Goal: Information Seeking & Learning: Learn about a topic

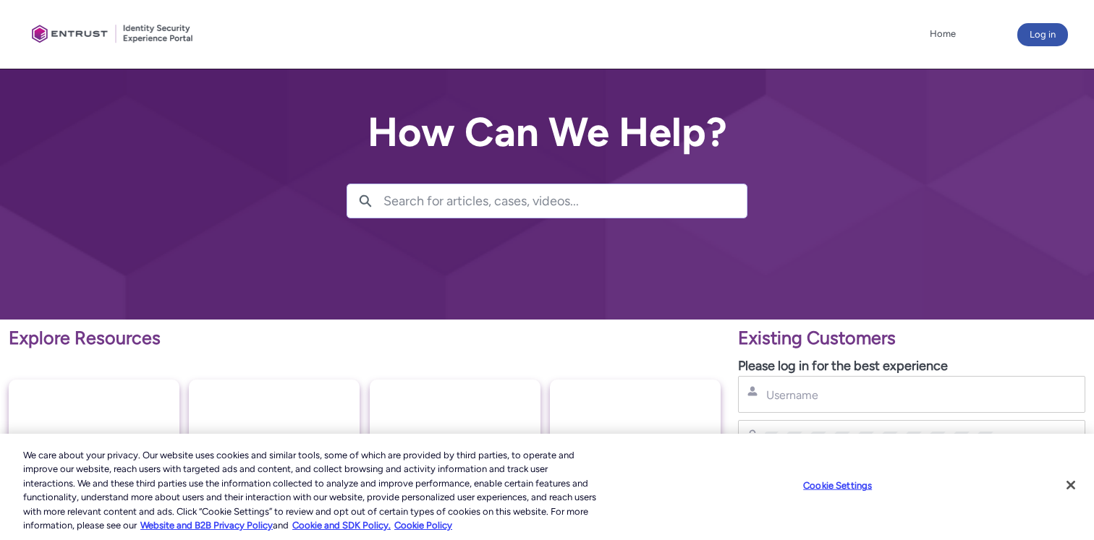
click at [602, 199] on input "Search for articles, cases, videos..." at bounding box center [564, 200] width 363 height 33
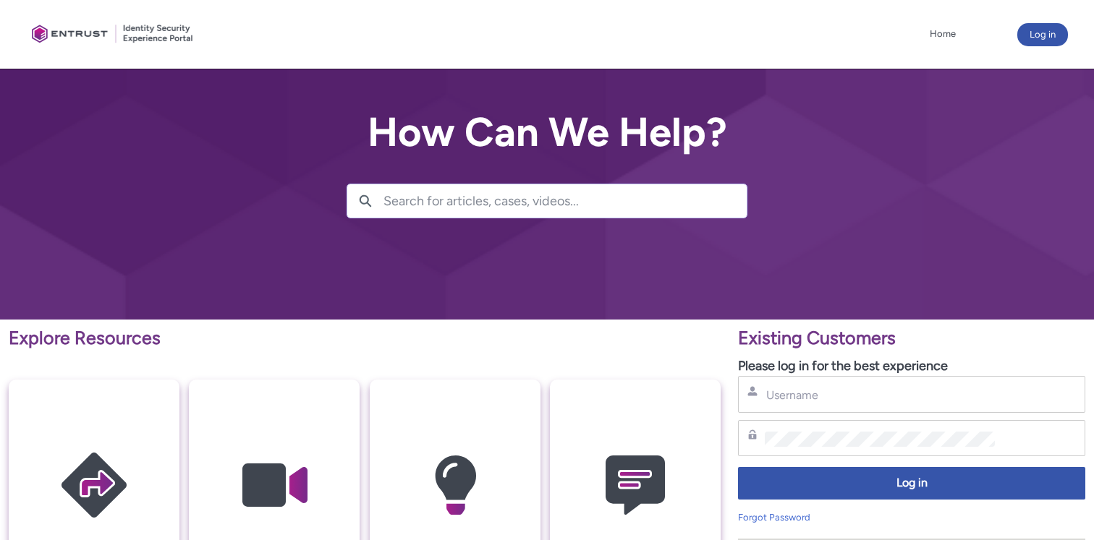
click at [602, 199] on input "Search for articles, cases, videos..." at bounding box center [564, 200] width 363 height 33
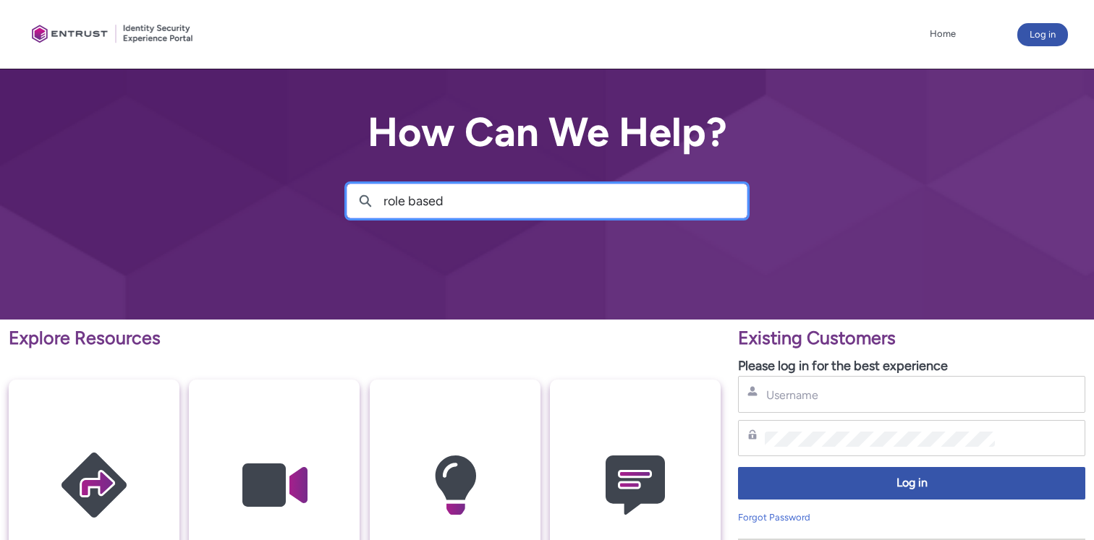
type input "role based"
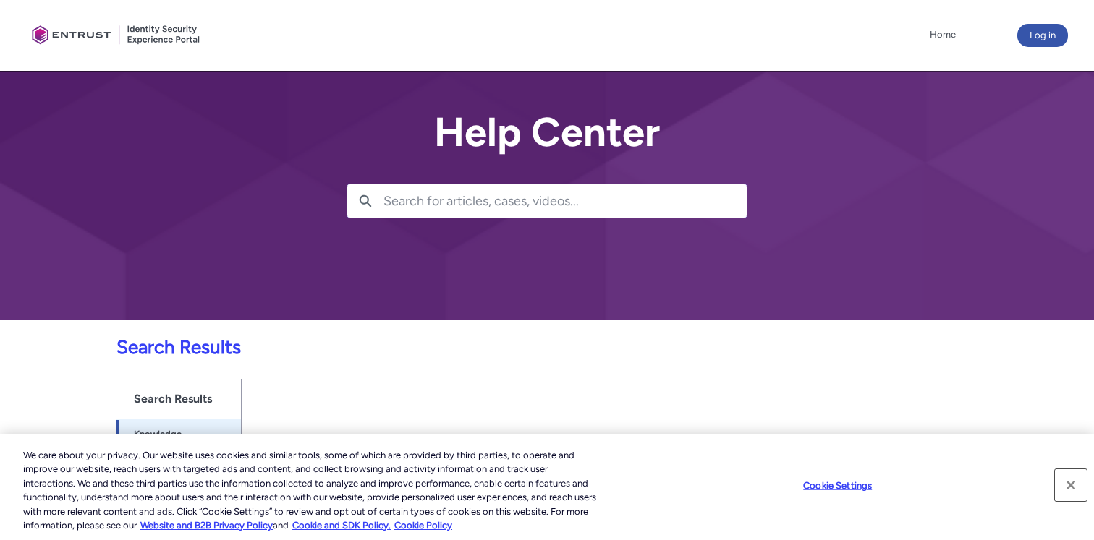
click at [1075, 479] on button "Close" at bounding box center [1071, 486] width 32 height 32
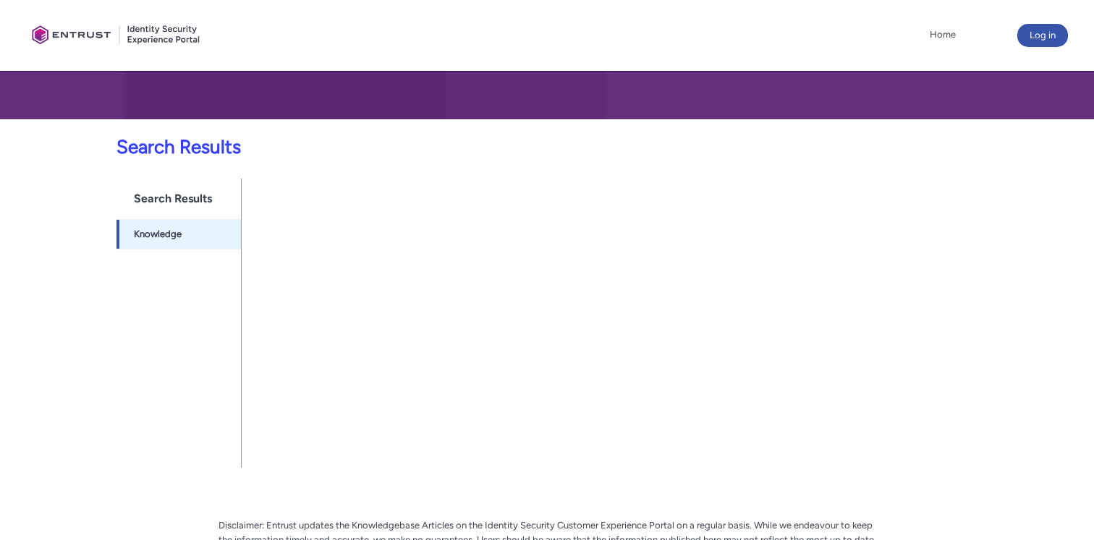
scroll to position [201, 0]
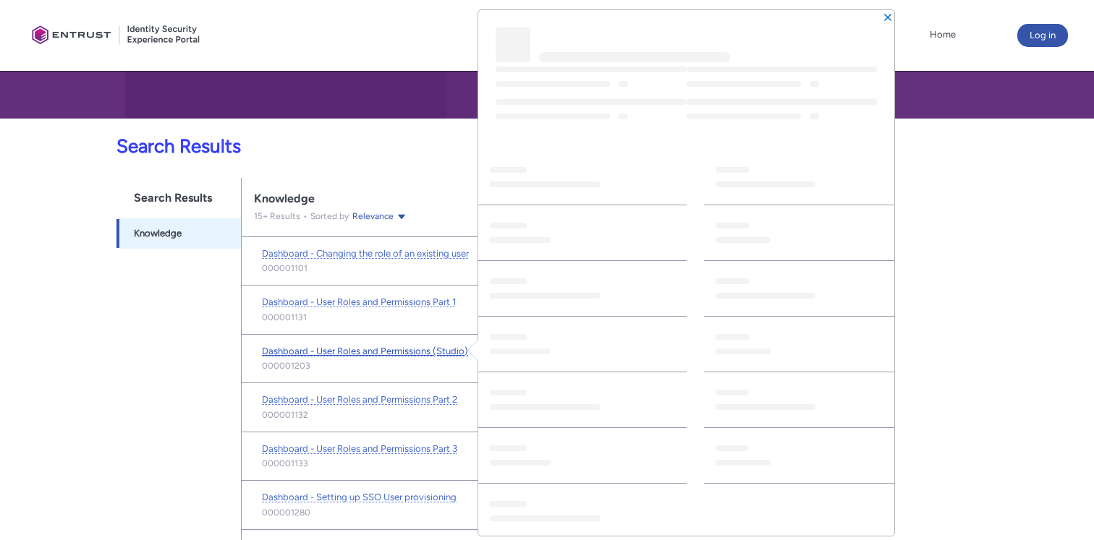
click at [366, 353] on span "Dashboard - User Roles and Permissions (Studio)" at bounding box center [365, 351] width 206 height 11
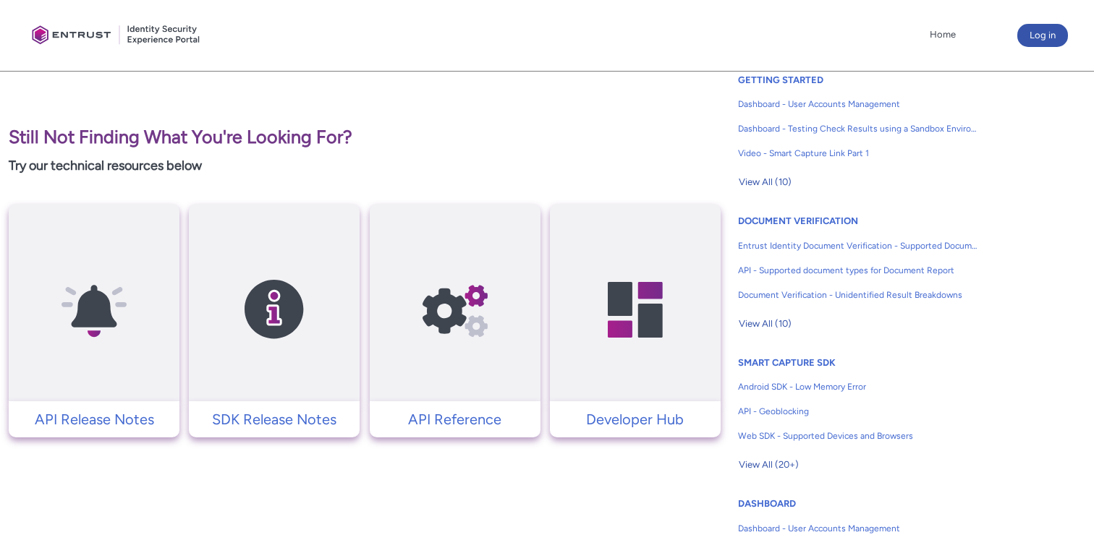
scroll to position [374, 0]
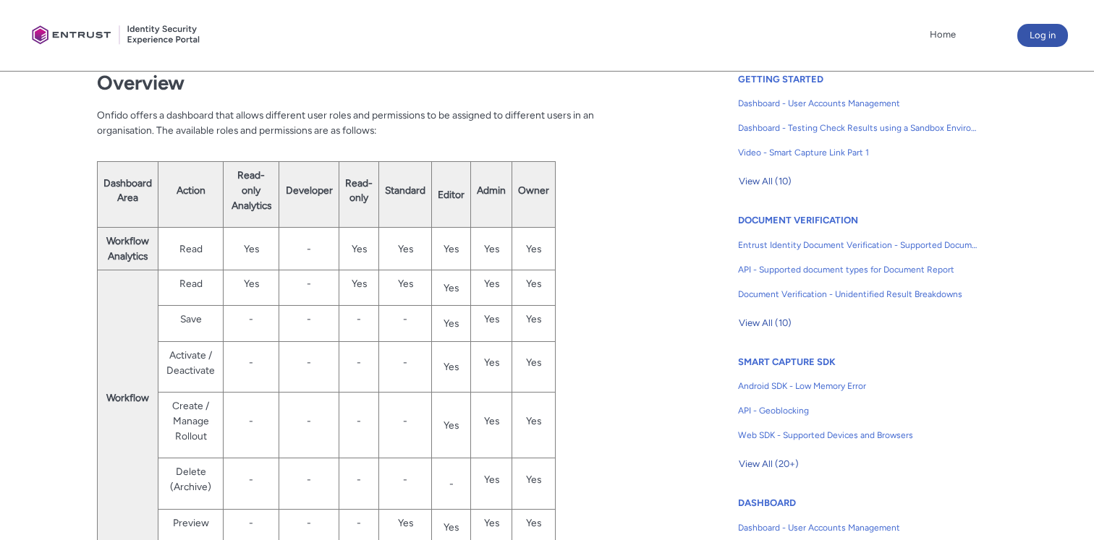
click at [401, 71] on div at bounding box center [547, 71] width 1094 height 1
click at [302, 167] on td "Developer" at bounding box center [309, 195] width 60 height 66
